Goal: Use online tool/utility: Utilize a website feature to perform a specific function

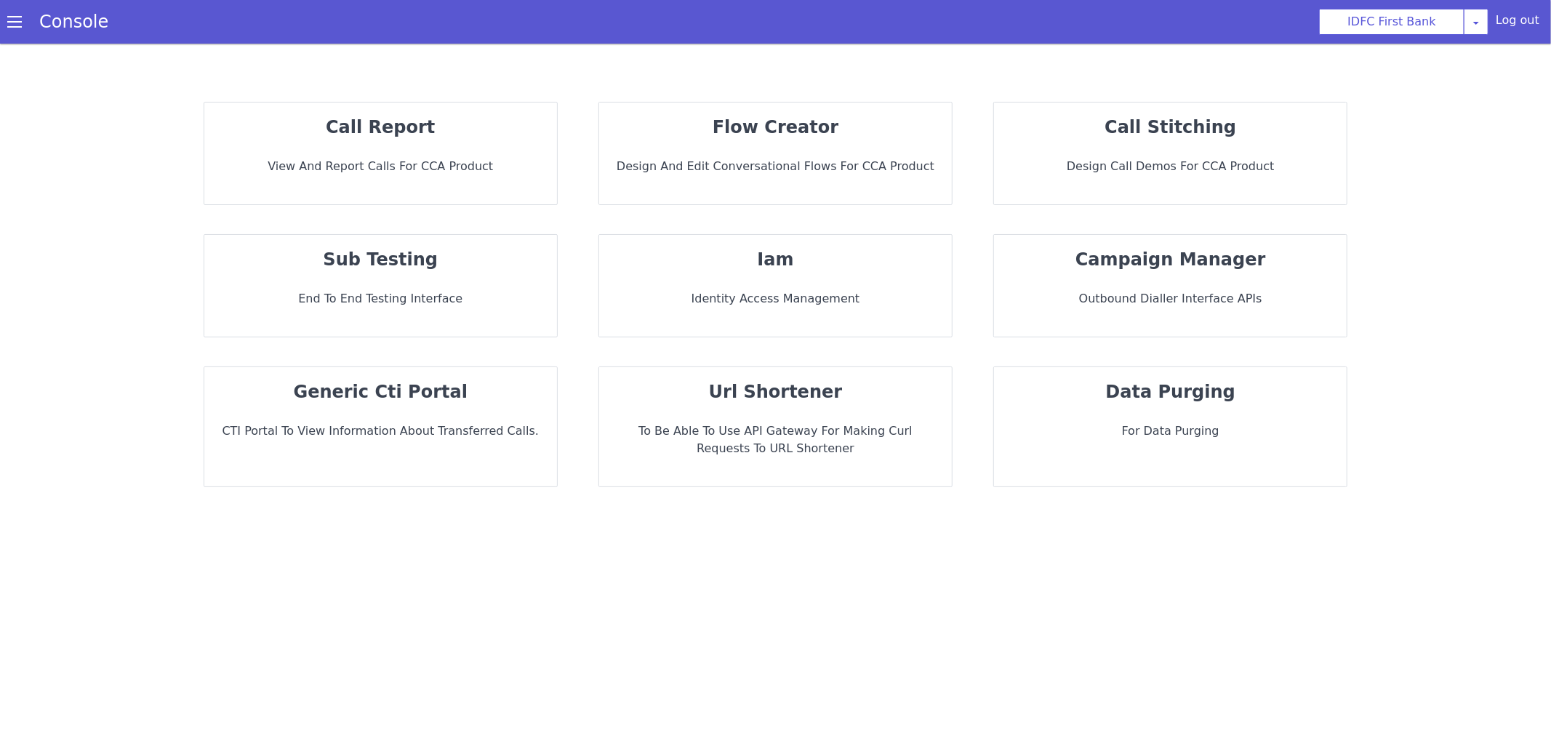
click at [792, 183] on div "flow creator Design and Edit Conversational flows for CCA Product" at bounding box center [775, 154] width 353 height 102
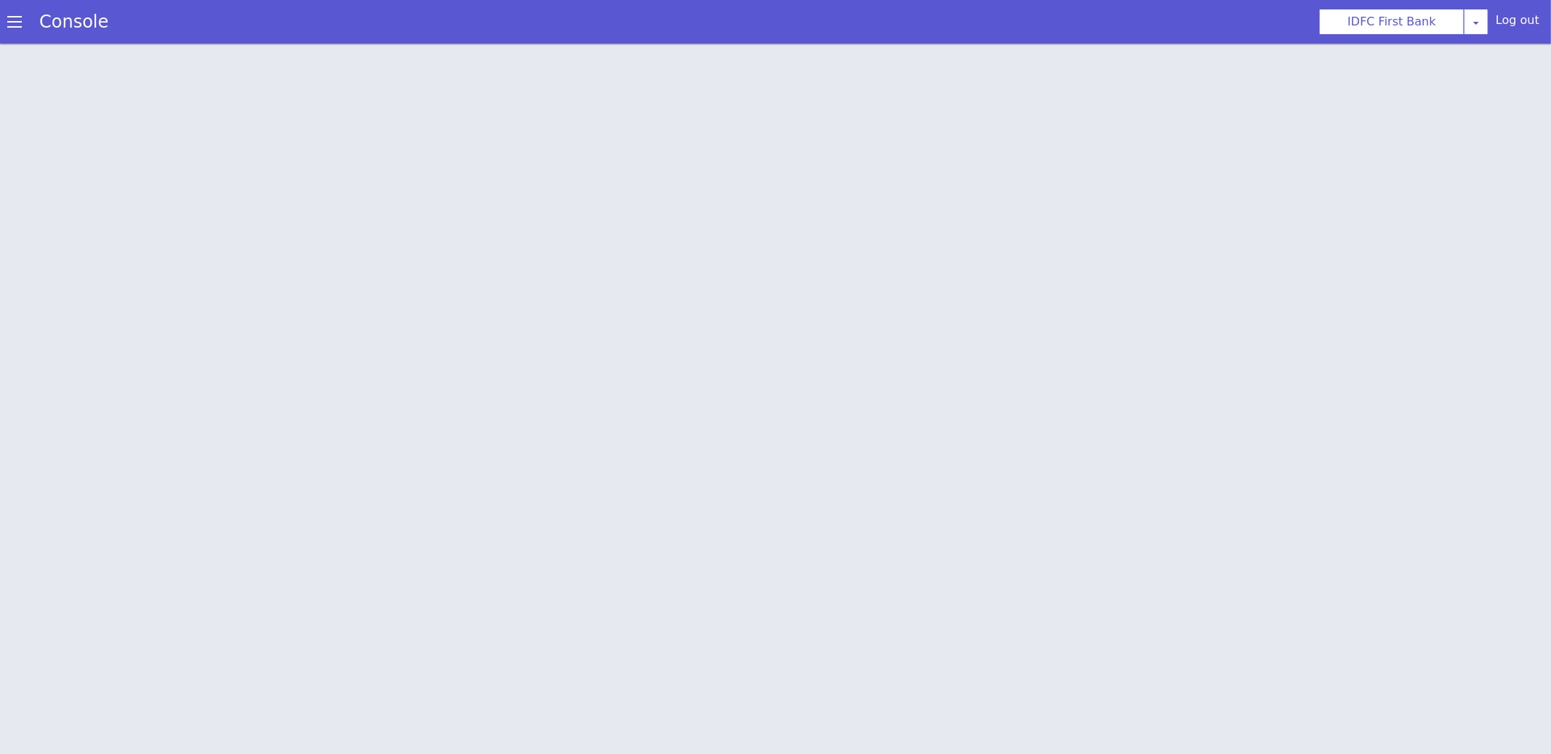
scroll to position [4, 0]
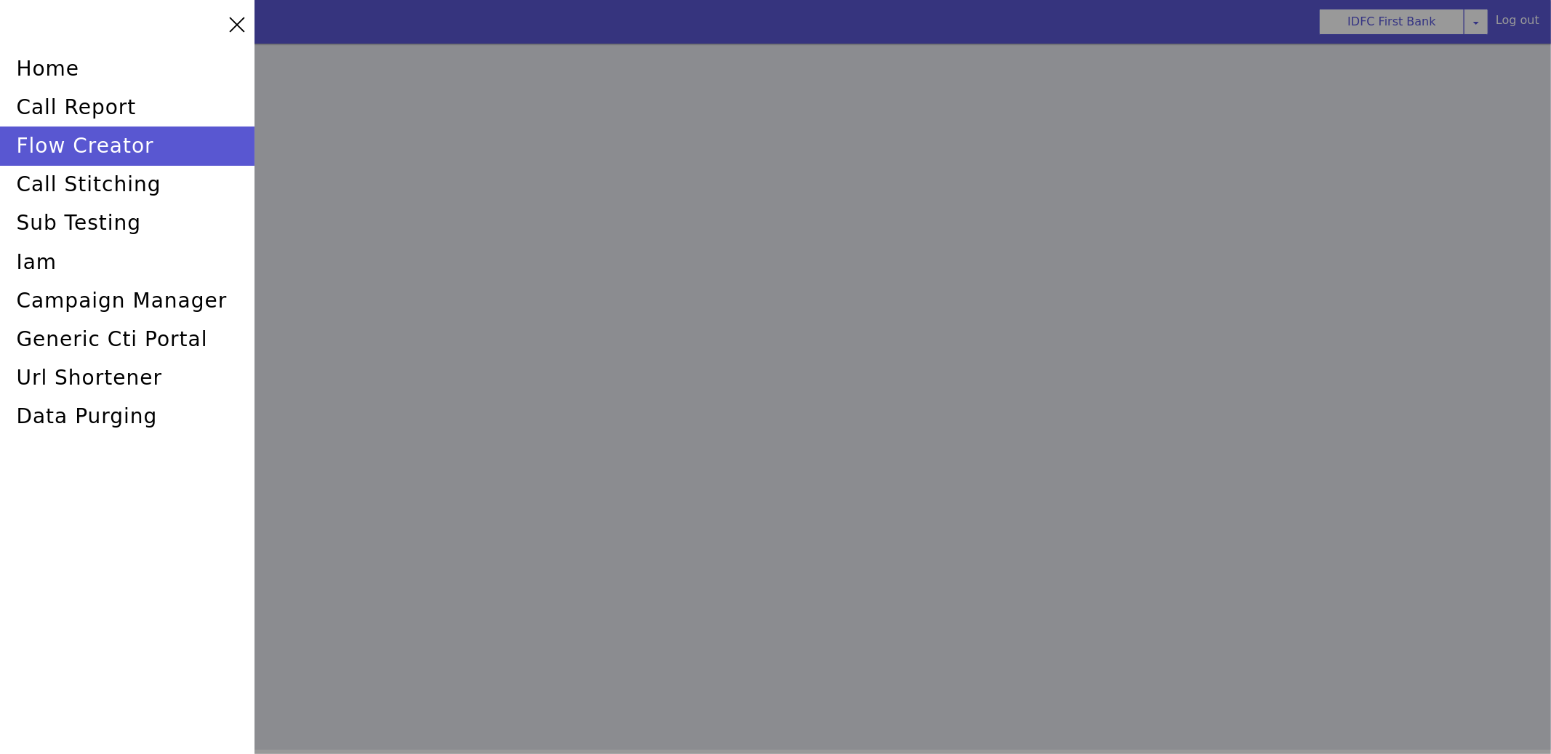
click at [414, 141] on div at bounding box center [775, 373] width 1551 height 754
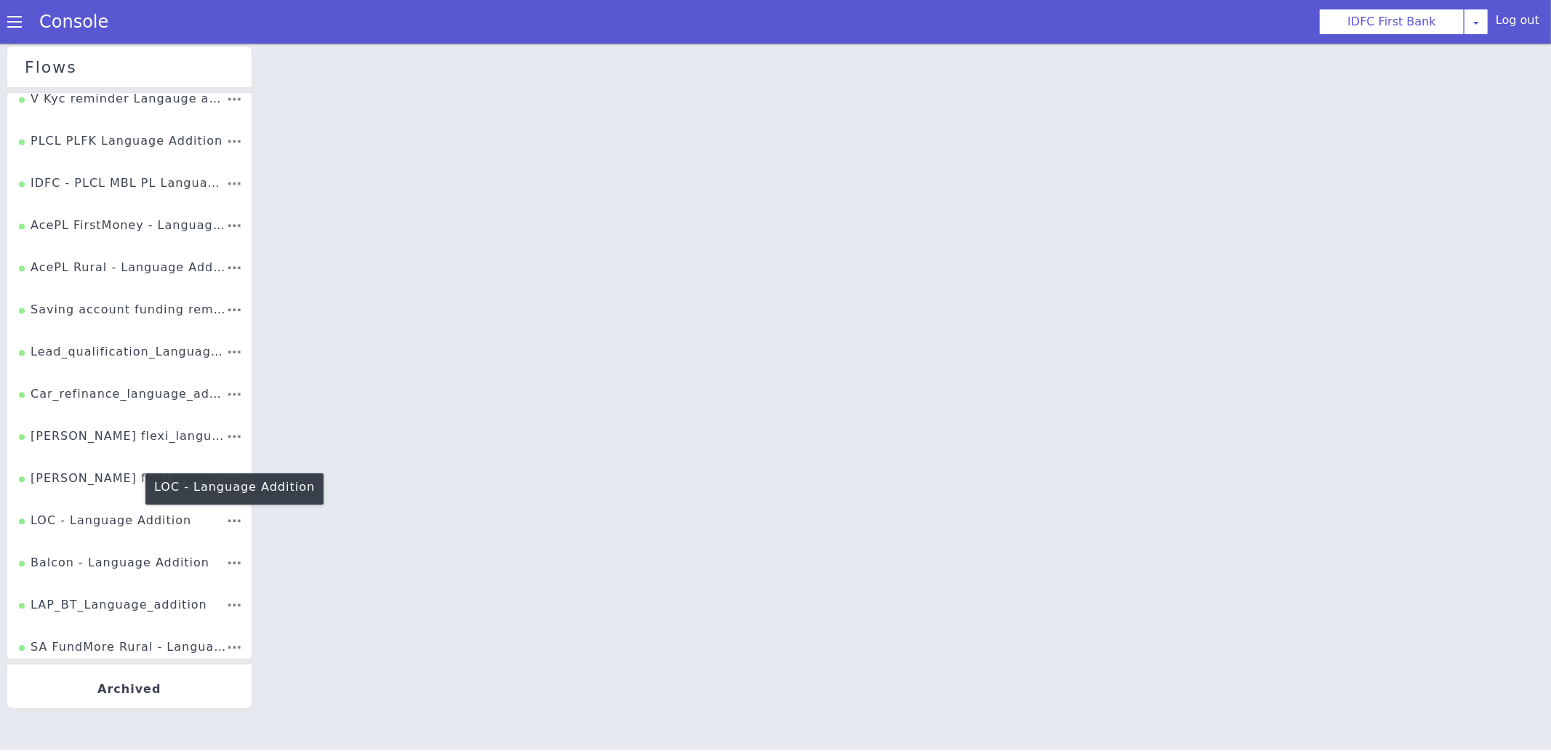
scroll to position [2664, 0]
